Goal: Task Accomplishment & Management: Complete application form

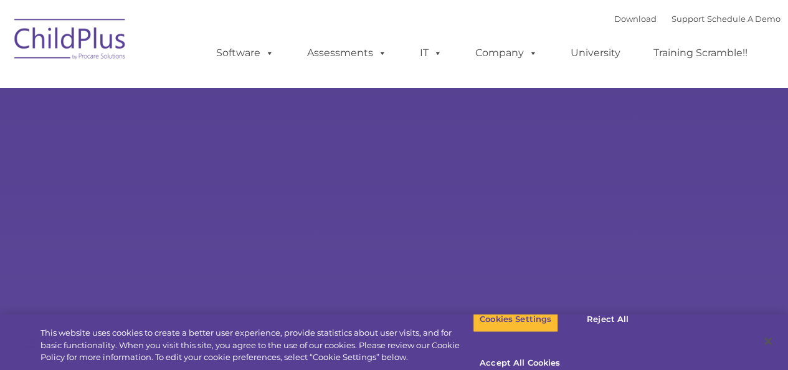
select select "MEDIUM"
click at [567, 350] on button "Accept All Cookies" at bounding box center [520, 363] width 94 height 26
